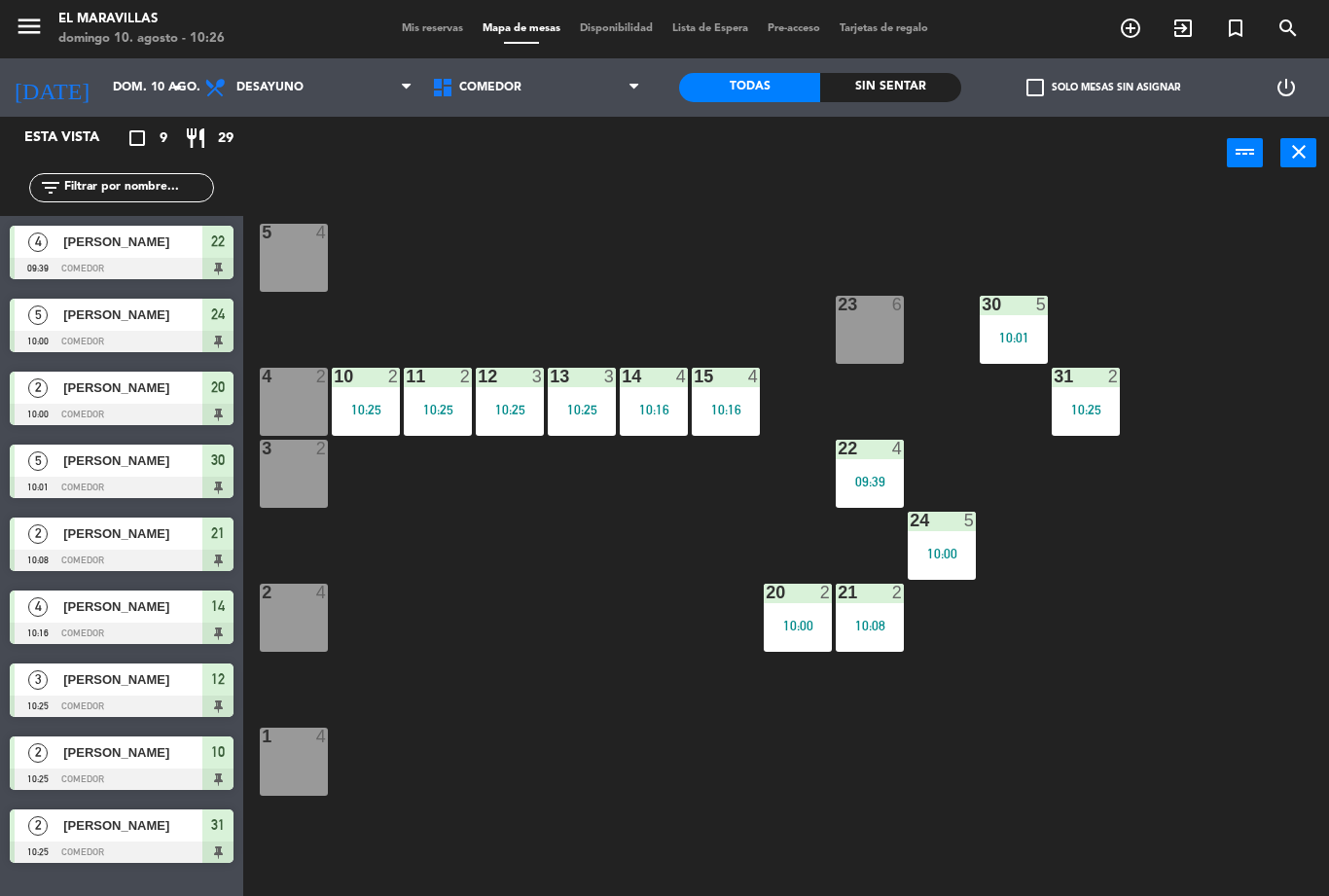
click at [439, 27] on span "Mis reservas" at bounding box center [432, 29] width 81 height 11
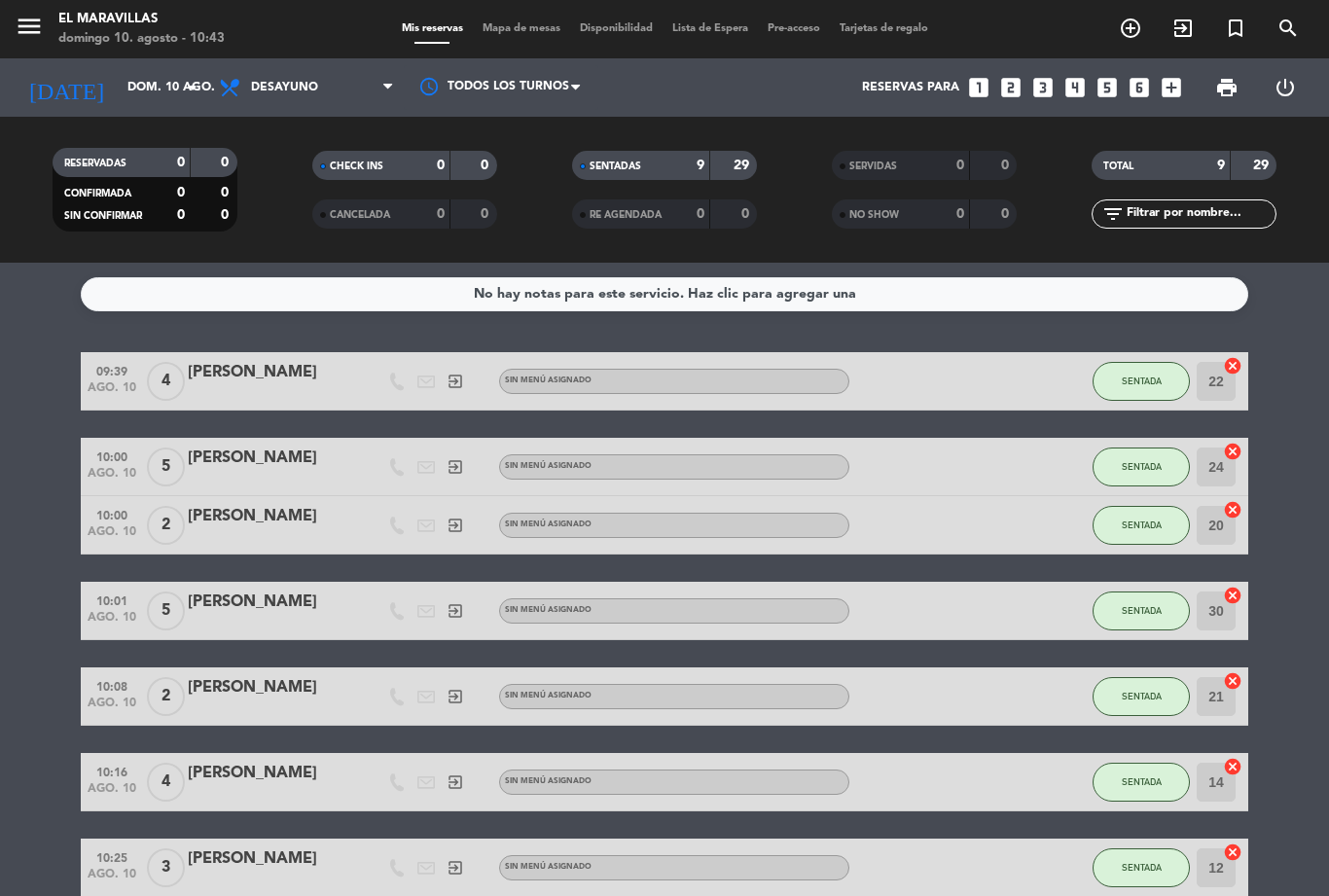
click at [528, 34] on span "Mapa de mesas" at bounding box center [521, 29] width 97 height 11
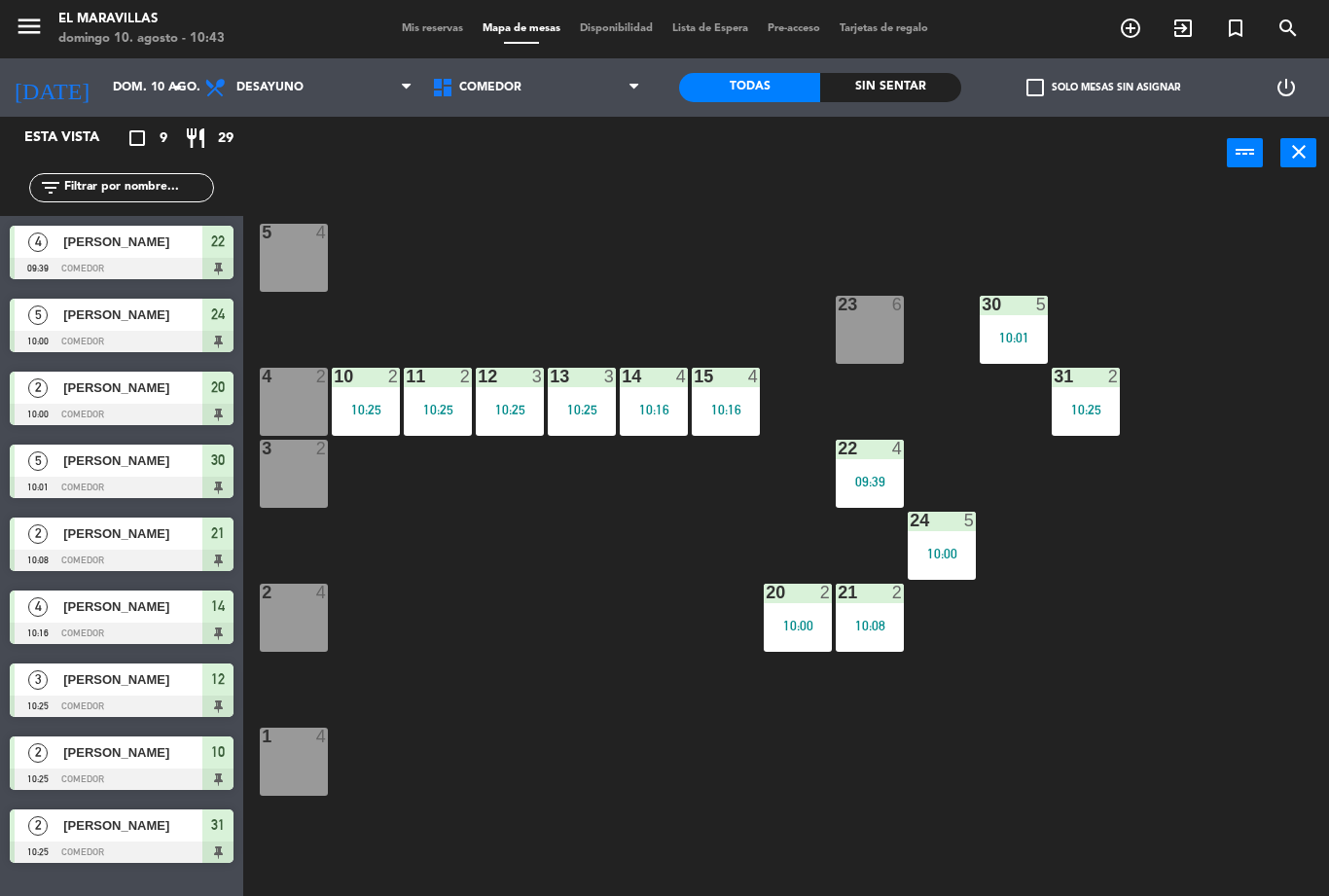
click at [313, 399] on div "4 2" at bounding box center [293, 401] width 68 height 68
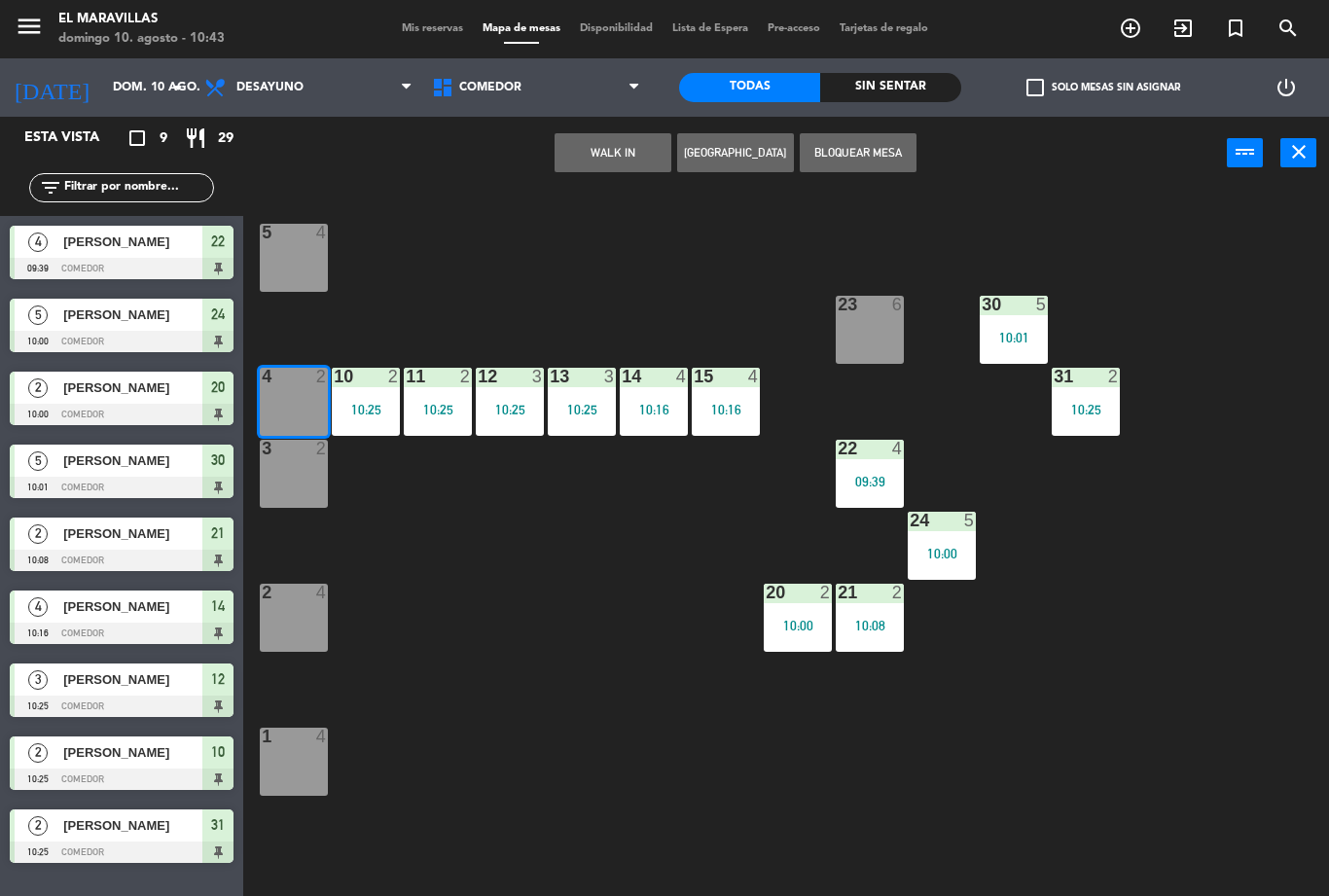
click at [295, 452] on div at bounding box center [293, 448] width 32 height 18
click at [648, 158] on button "WALK IN" at bounding box center [613, 152] width 117 height 39
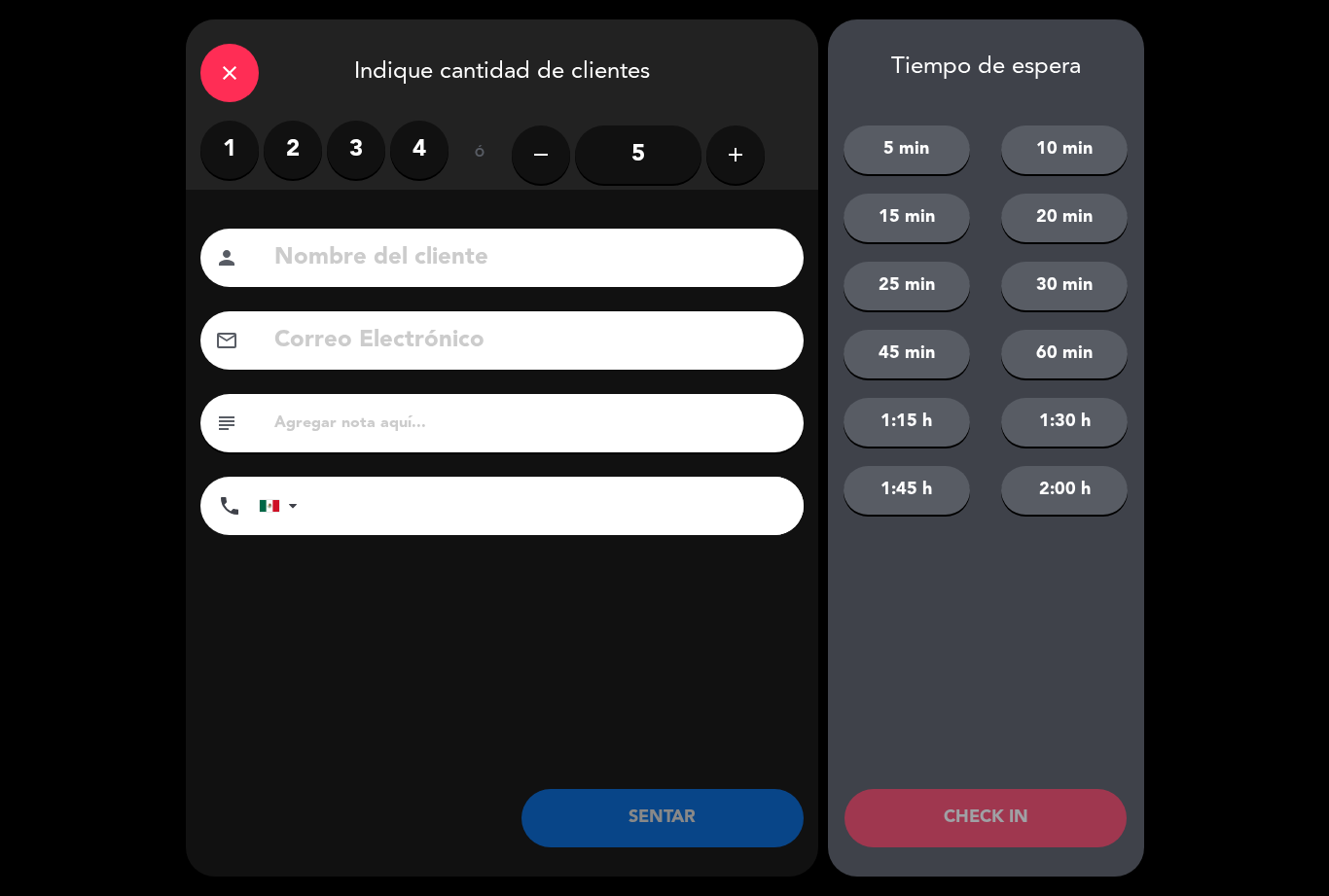
click at [654, 160] on input "5" at bounding box center [637, 154] width 127 height 58
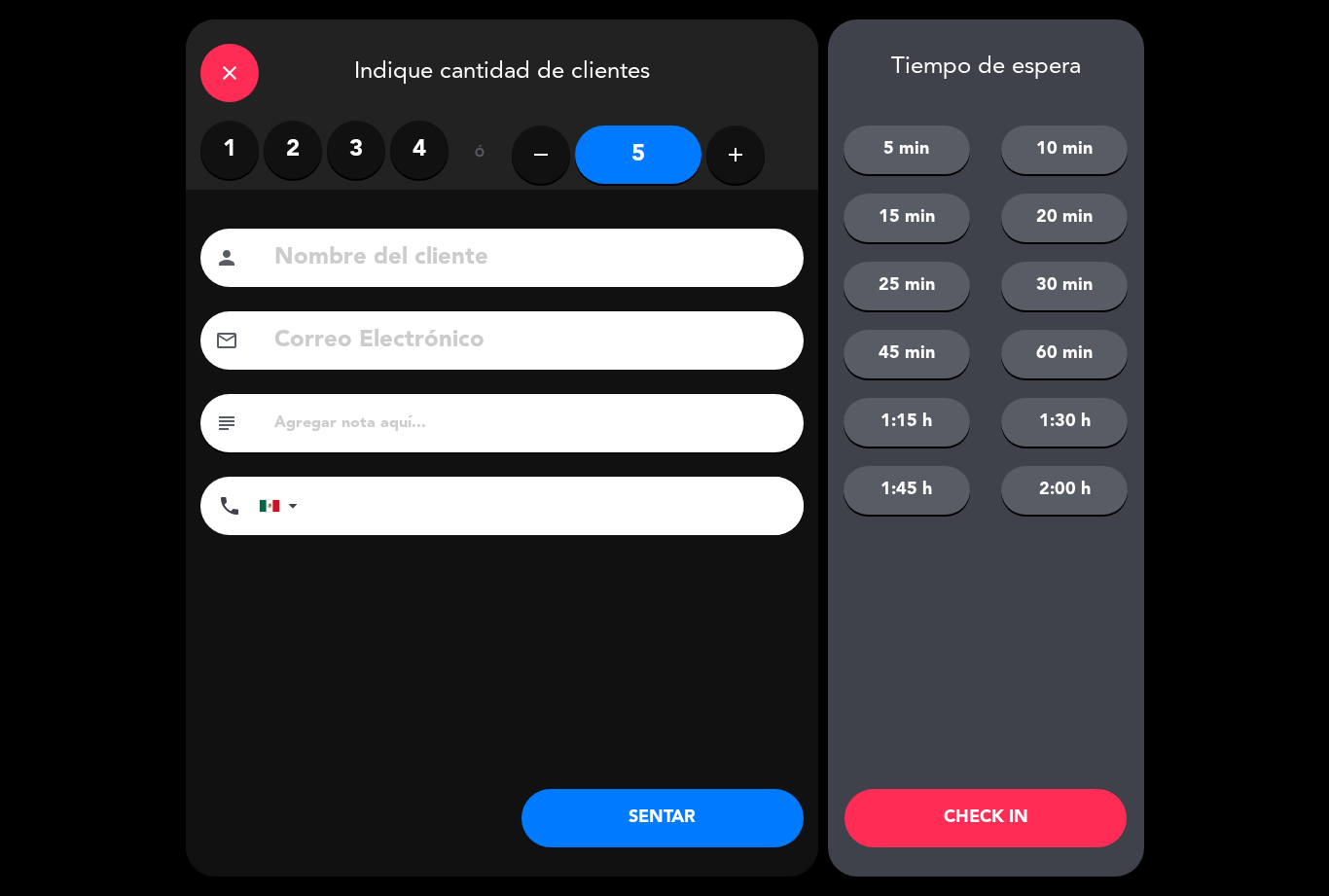
click at [569, 278] on input at bounding box center [530, 258] width 516 height 40
type input "Fatima"
click at [1252, 336] on div "close Indique cantidad de clientes 1 2 3 4 ó remove 5 add Nombre del cliente pe…" at bounding box center [664, 448] width 1329 height 896
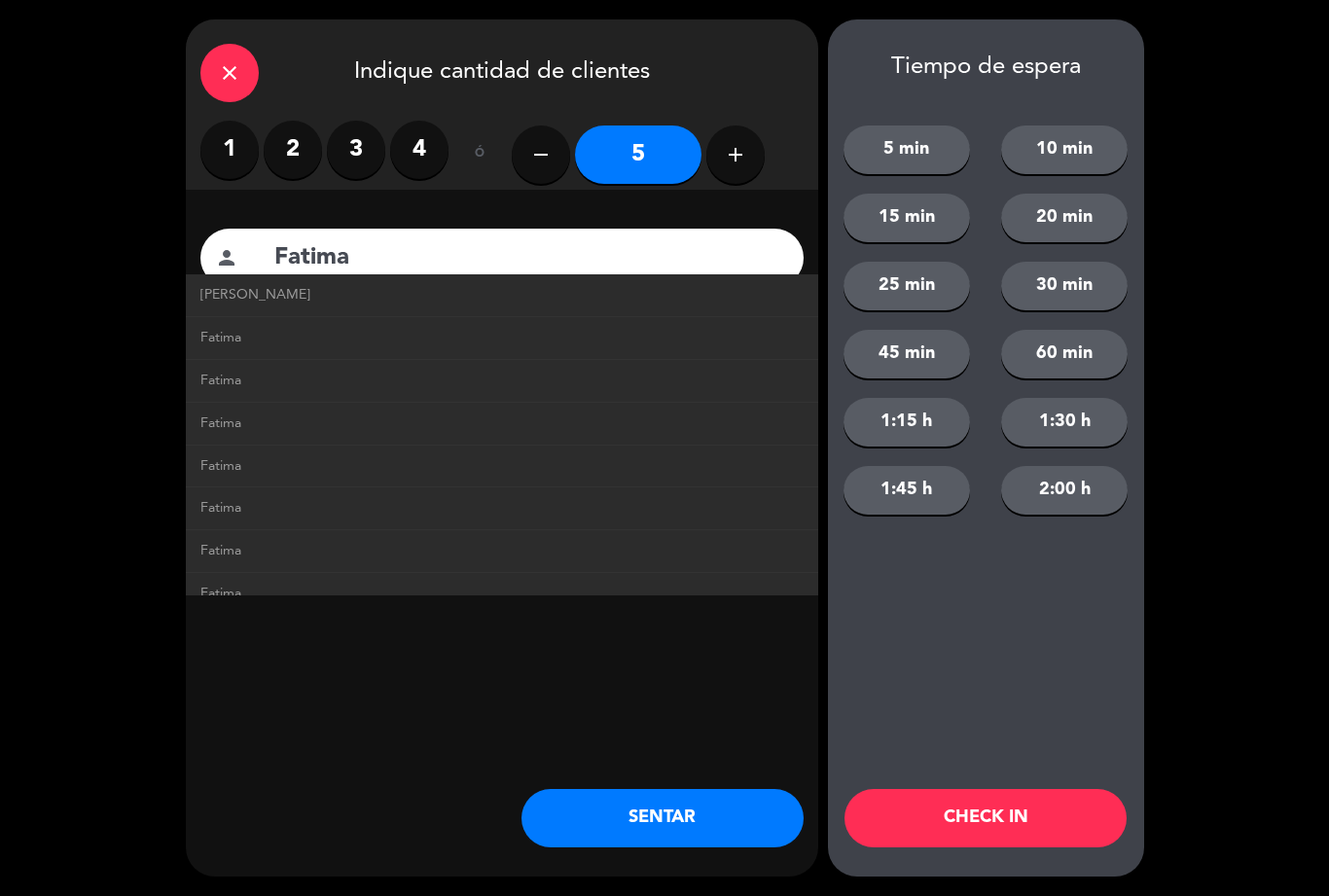
click at [722, 806] on button "SENTAR" at bounding box center [662, 817] width 282 height 58
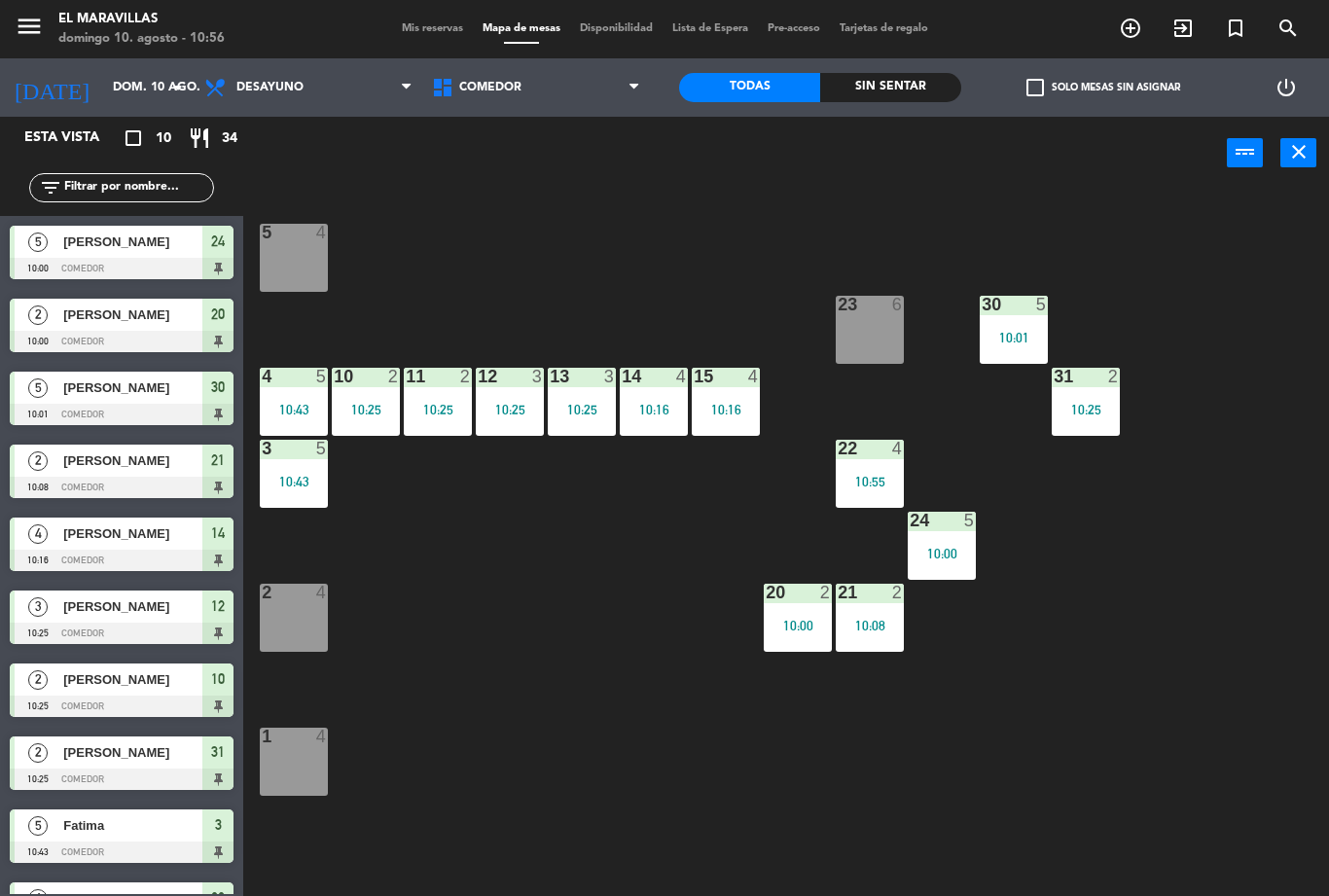
click at [312, 501] on div "3 5 10:43" at bounding box center [293, 473] width 68 height 68
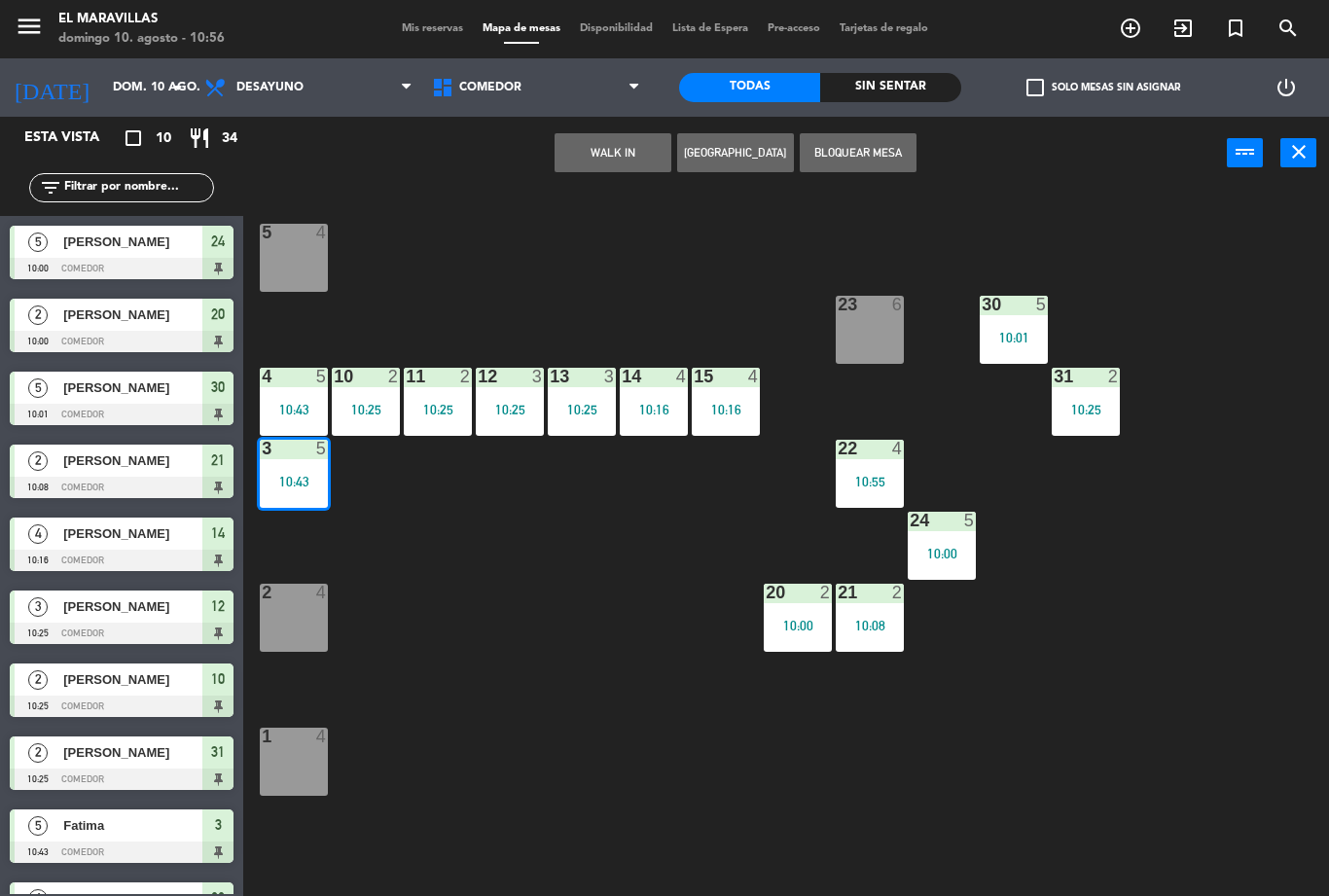
click at [311, 473] on div "10:43" at bounding box center [293, 480] width 68 height 15
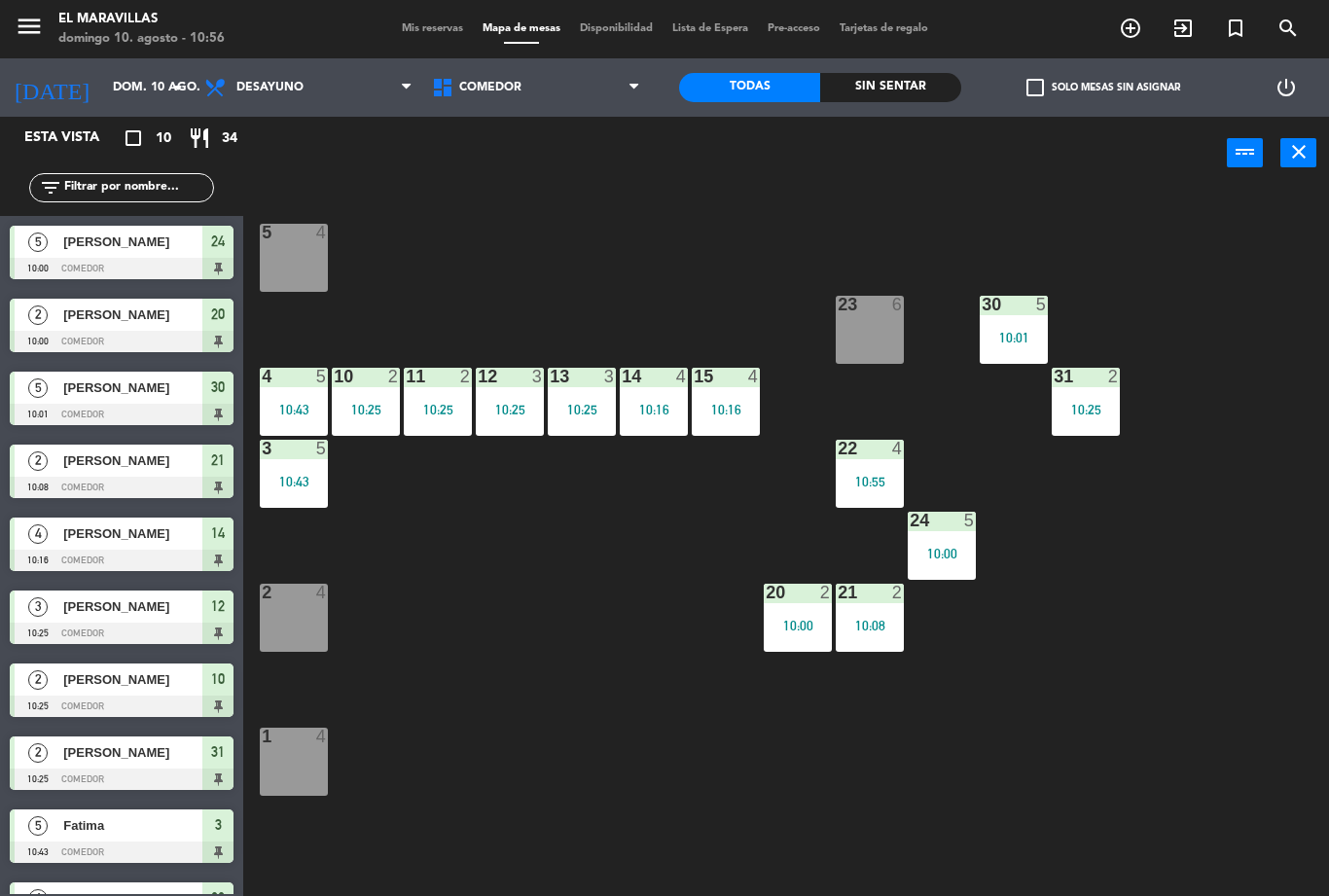
click at [319, 483] on div "10:43" at bounding box center [293, 481] width 68 height 14
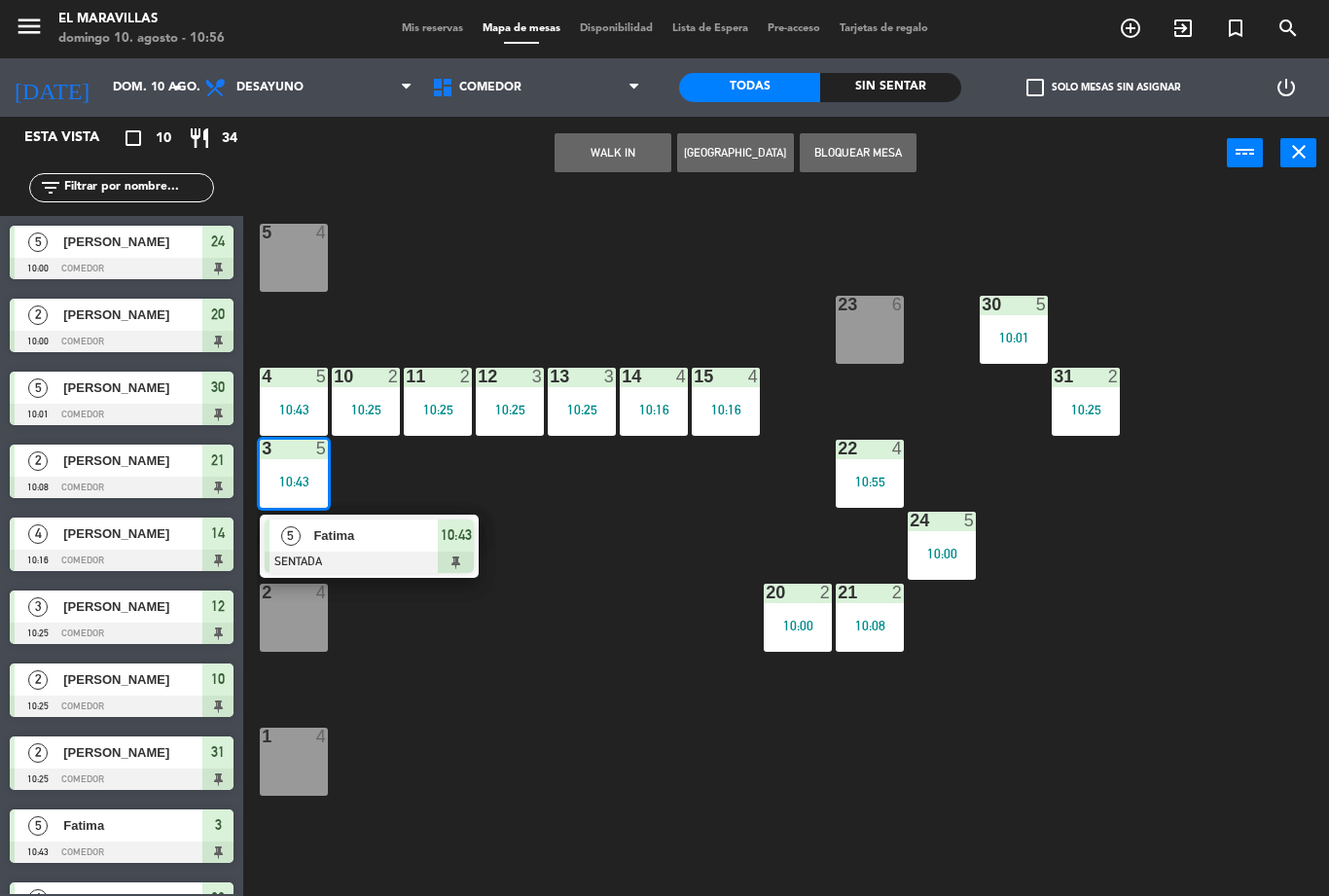
click at [463, 564] on div at bounding box center [369, 563] width 210 height 22
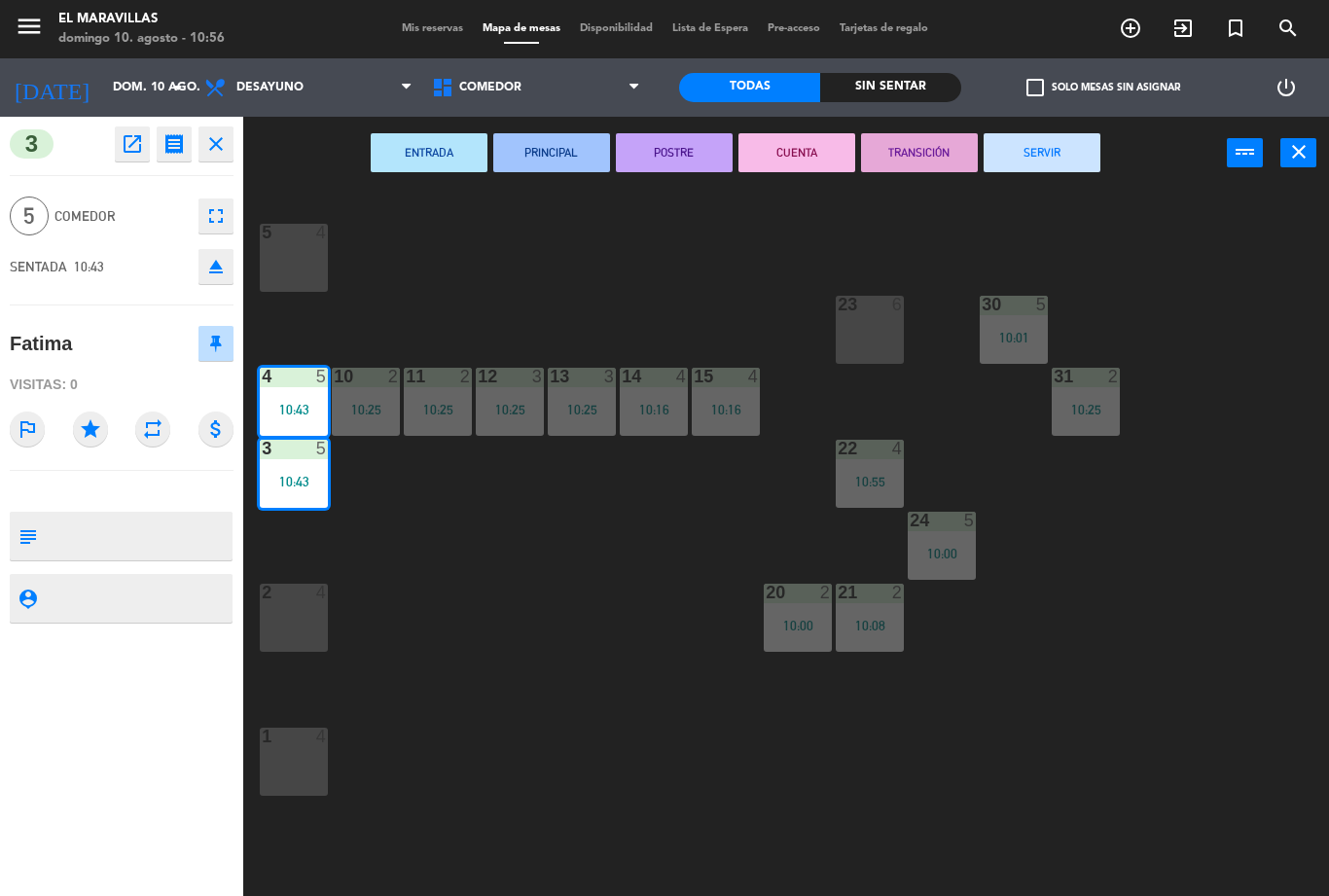
click at [1055, 144] on button "SERVIR" at bounding box center [1042, 152] width 117 height 39
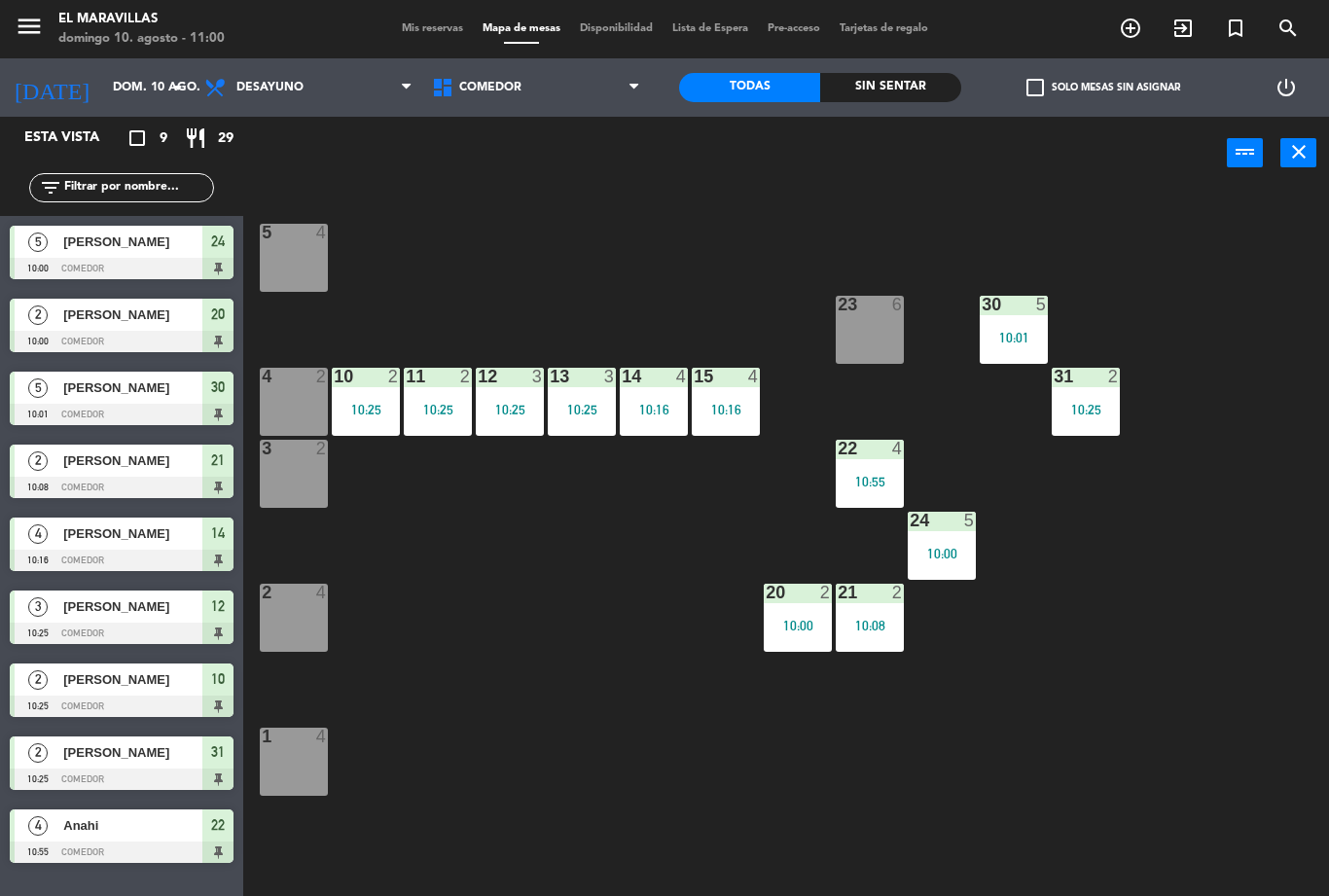
click at [954, 511] on div at bounding box center [940, 520] width 32 height 18
click at [1252, 849] on div "5 4 23 6 30 5 10:01 4 2 10 2 10:25 11 2 10:25 12 3 10:25 13 3 10:25 14 4 10:16 …" at bounding box center [793, 543] width 1072 height 706
click at [876, 491] on div "22 4 10:55" at bounding box center [869, 473] width 68 height 68
click at [1017, 713] on div "5 4 23 6 30 5 10:01 4 2 10 2 10:25 11 2 10:25 12 3 10:25 13 3 10:25 14 4 10:16 …" at bounding box center [793, 543] width 1072 height 706
click at [862, 637] on div "21 2 10:08" at bounding box center [869, 617] width 68 height 68
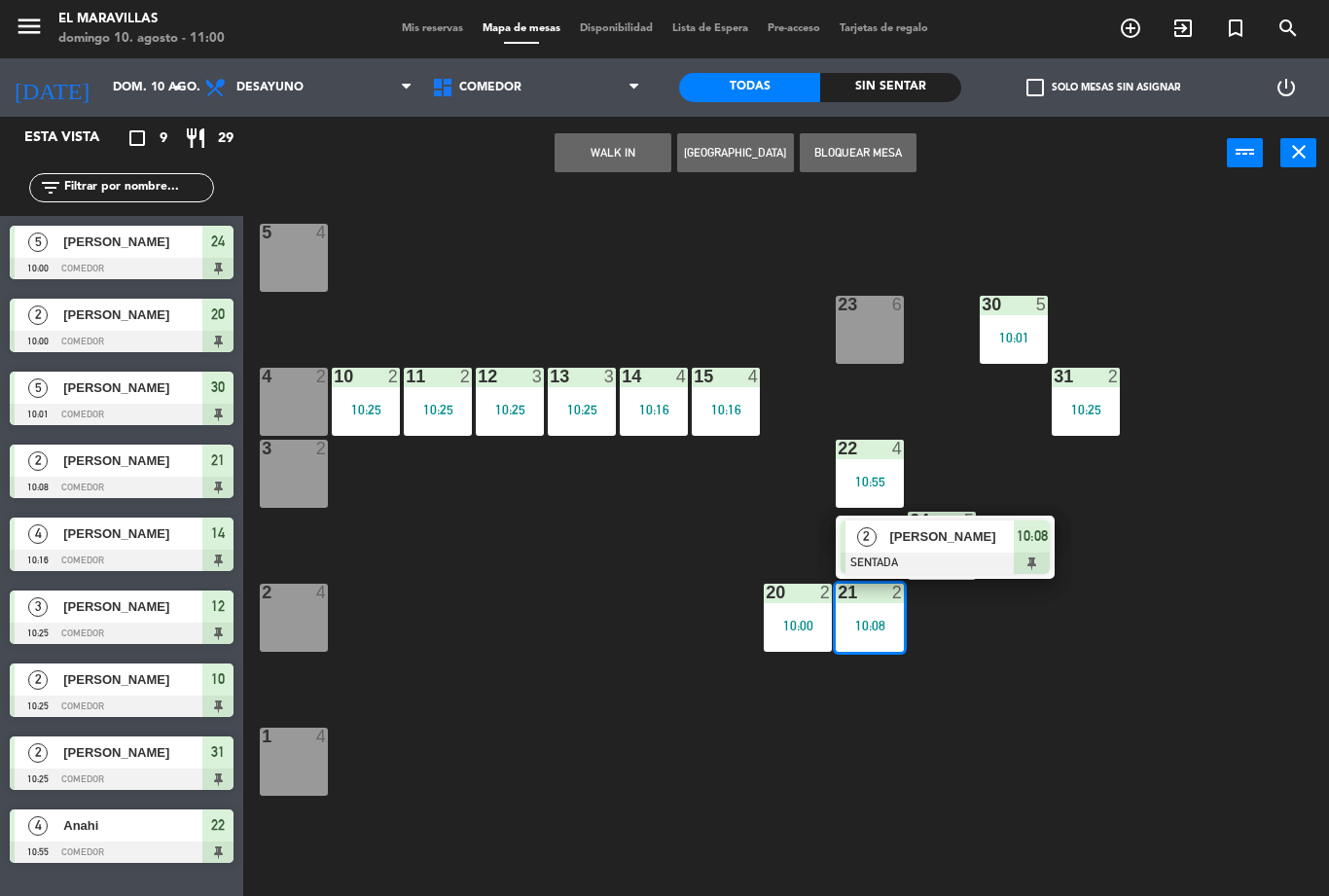
click at [1053, 539] on div "2 [PERSON_NAME] SENTADA 10:08" at bounding box center [944, 547] width 218 height 63
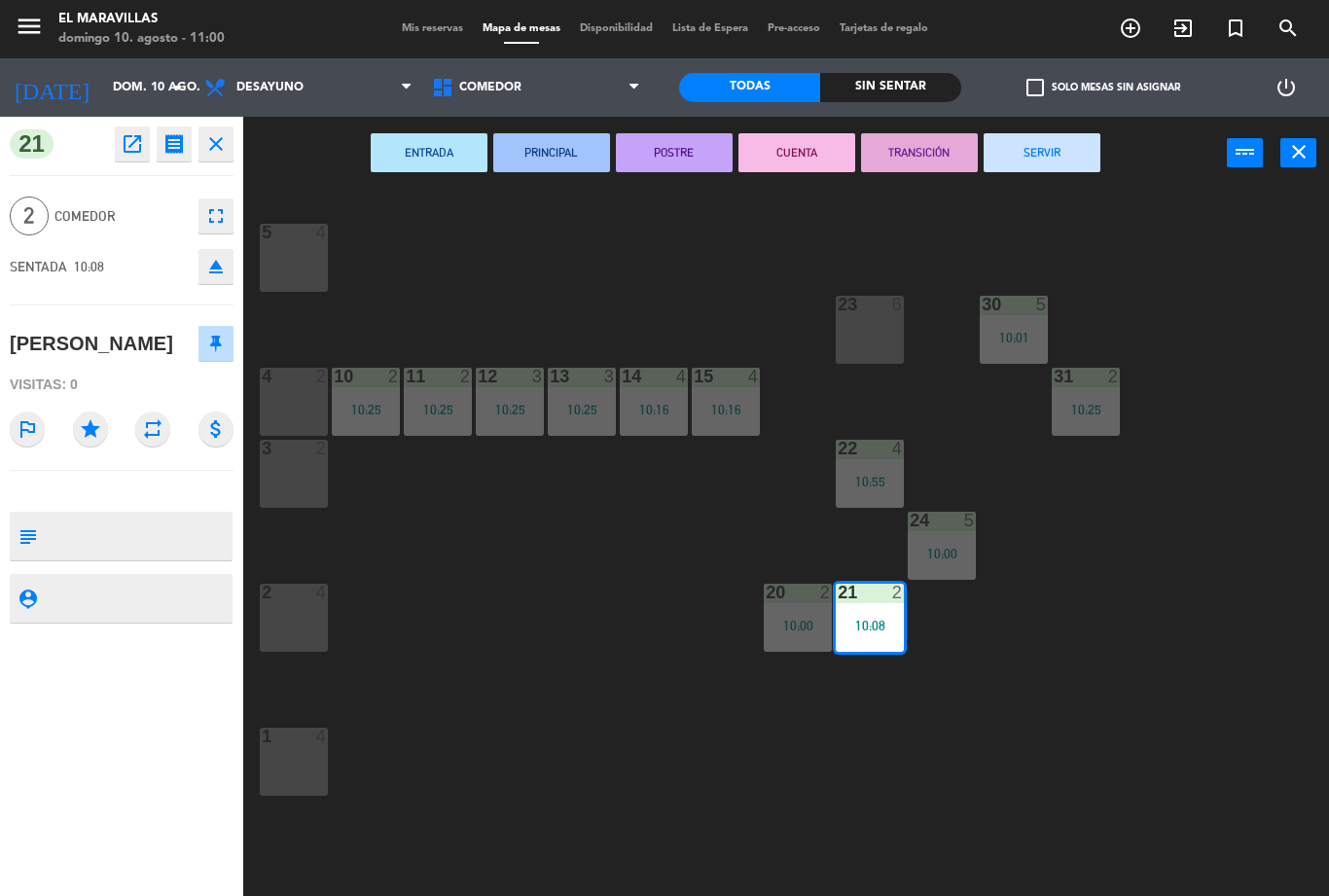
click at [1052, 171] on button "SERVIR" at bounding box center [1042, 152] width 117 height 39
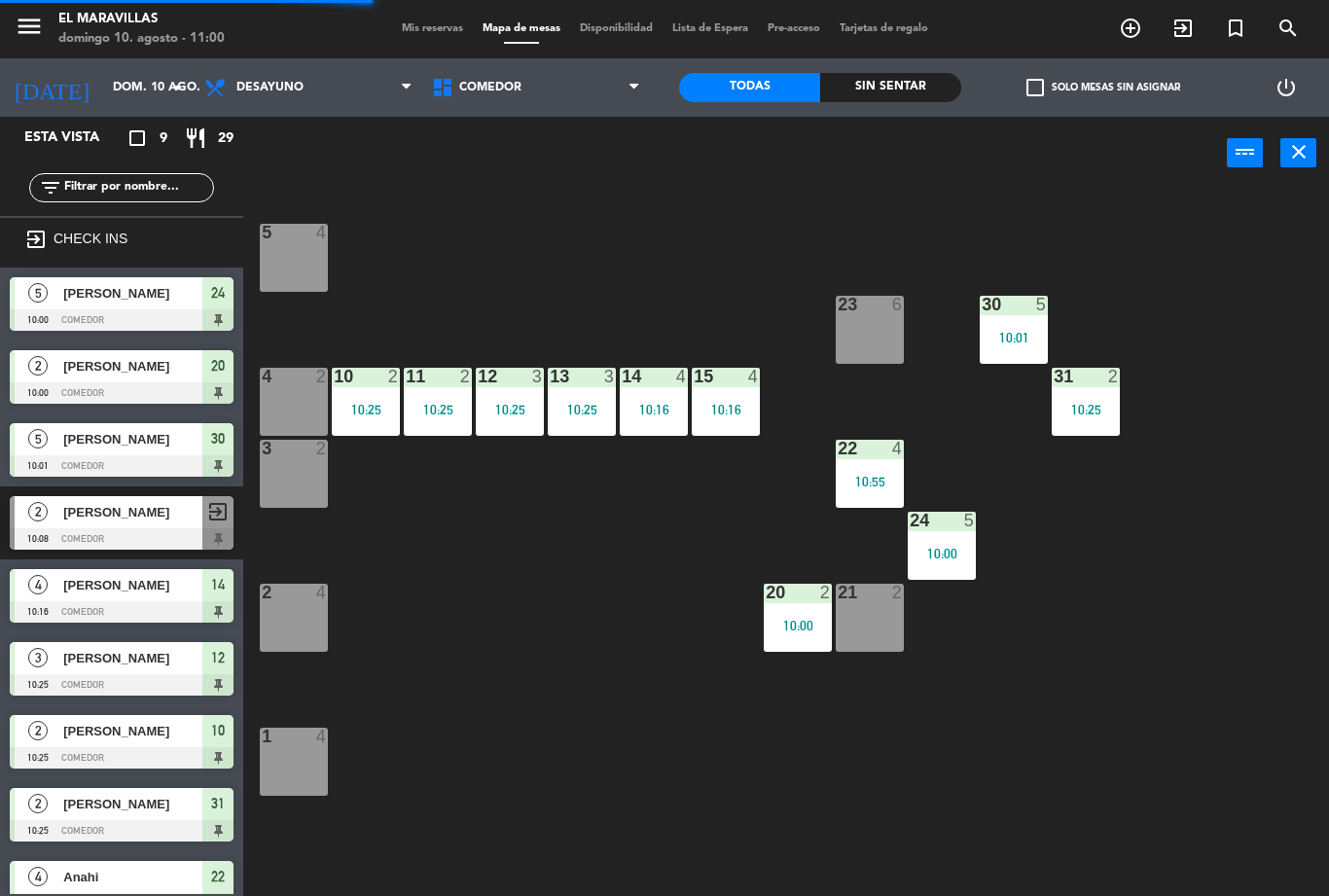
click at [885, 641] on div "21 2" at bounding box center [869, 617] width 68 height 68
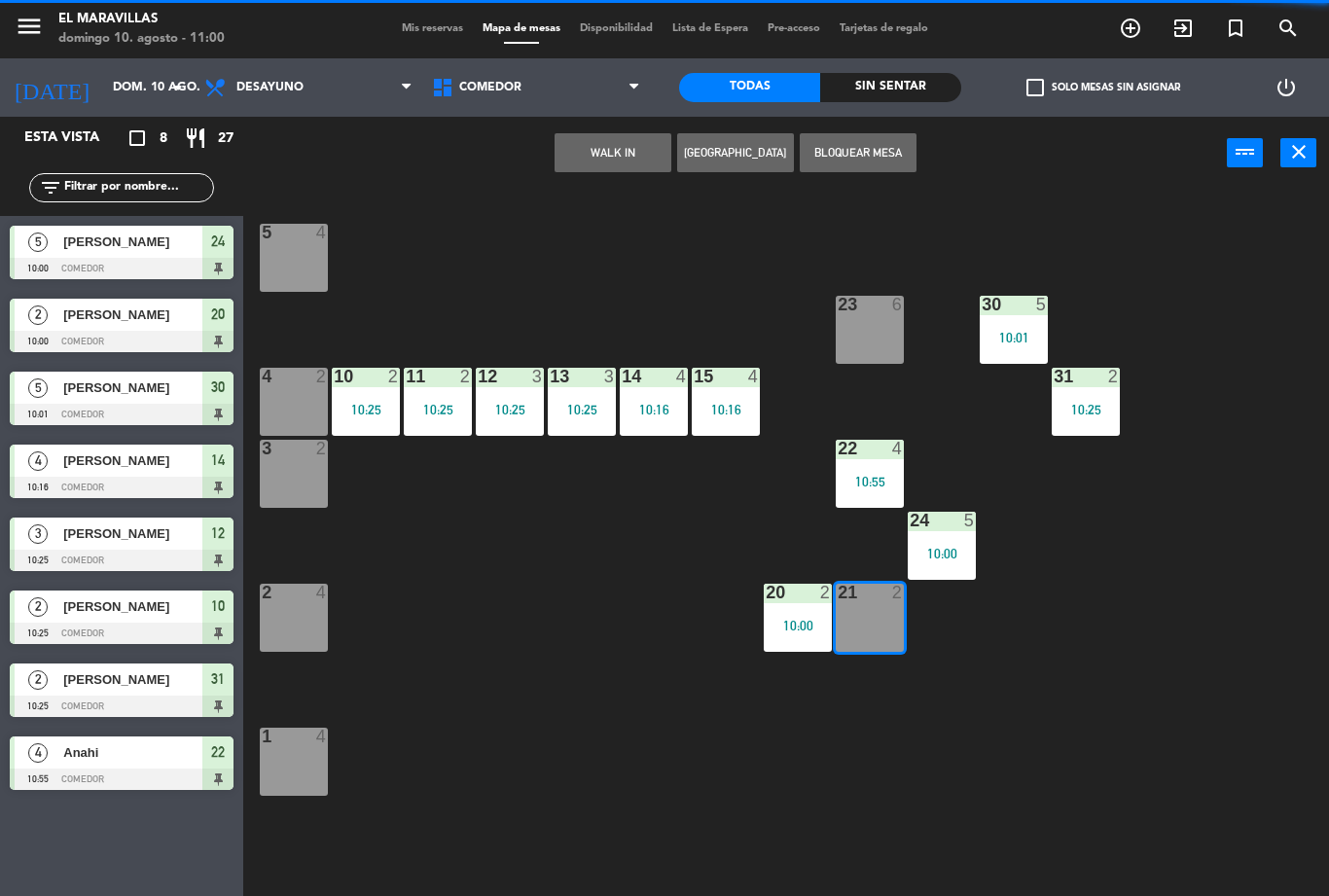
click at [644, 161] on button "WALK IN" at bounding box center [613, 152] width 117 height 39
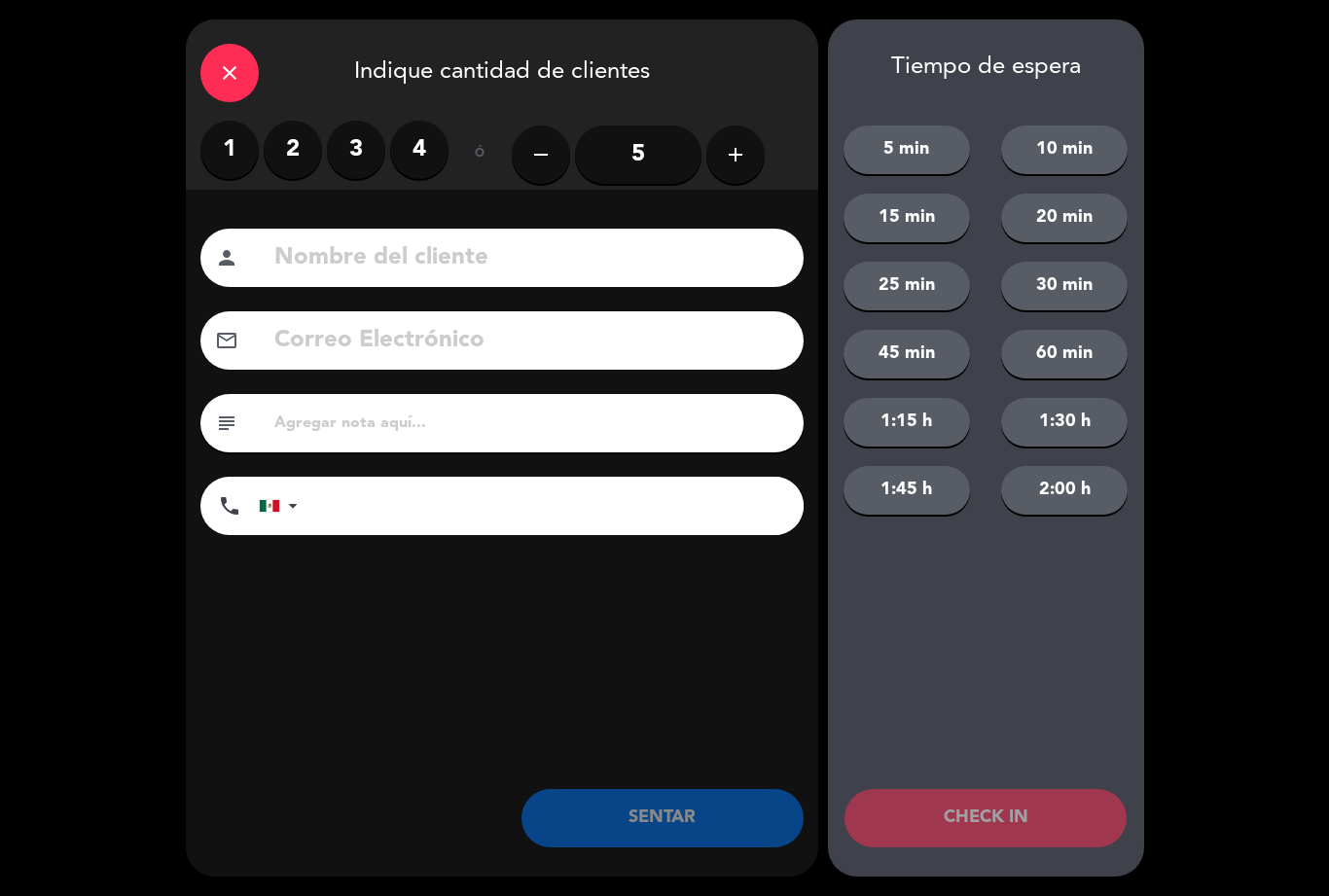
click at [310, 150] on label "2" at bounding box center [292, 149] width 58 height 58
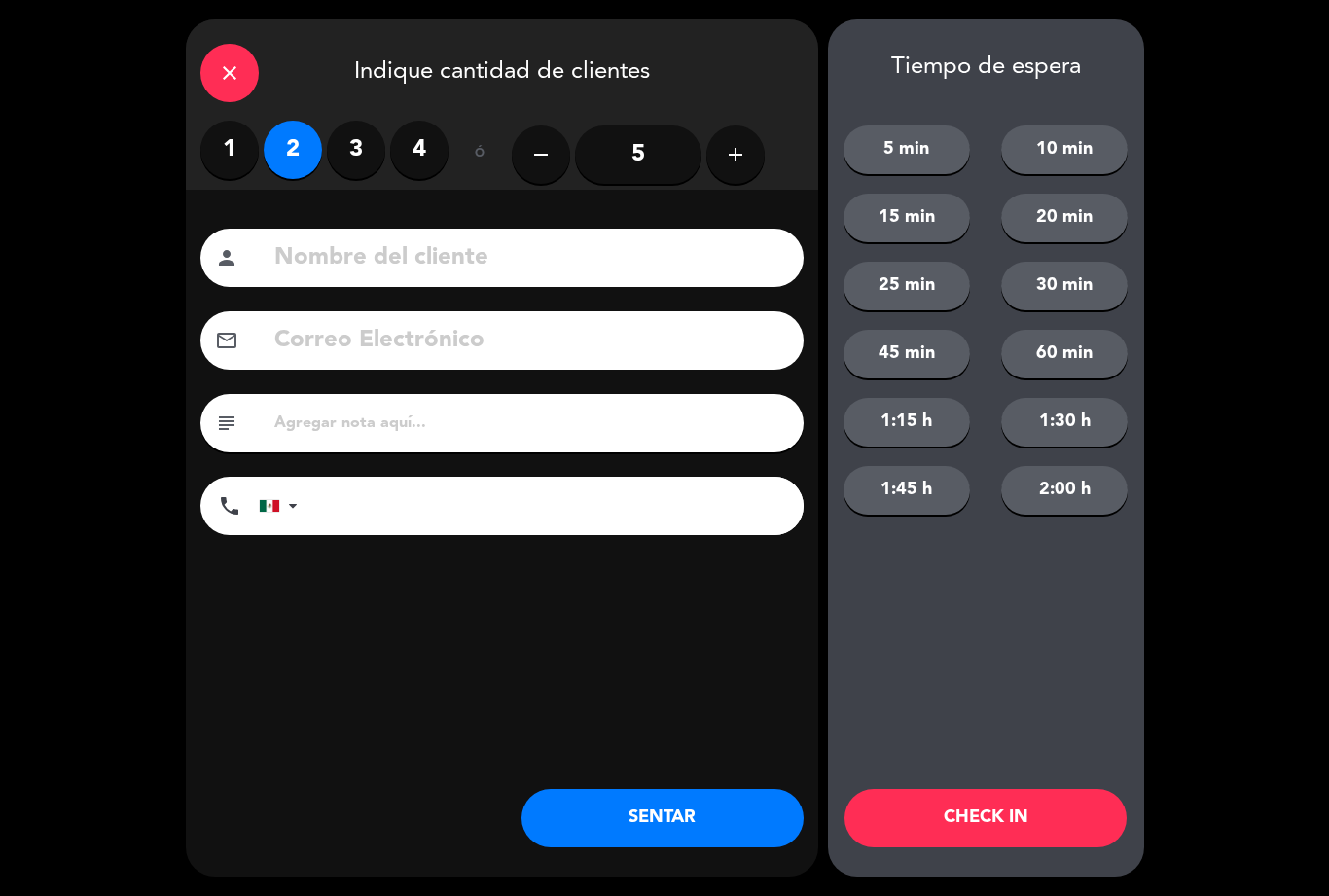
click at [312, 265] on input at bounding box center [530, 258] width 516 height 40
type input "[PERSON_NAME]"
click at [1200, 364] on div "close Indique cantidad de clientes 1 2 3 4 ó remove 5 add Nombre del cliente pe…" at bounding box center [664, 448] width 1329 height 896
click at [665, 811] on button "SENTAR" at bounding box center [662, 817] width 282 height 58
